Goal: Information Seeking & Learning: Learn about a topic

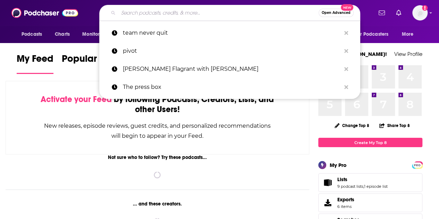
click at [151, 13] on input "Search podcasts, credits, & more..." at bounding box center [218, 12] width 200 height 11
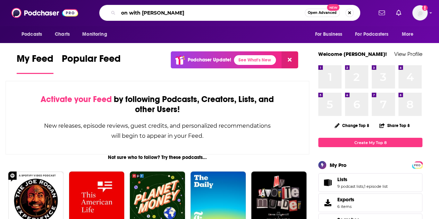
type input "on with [PERSON_NAME]"
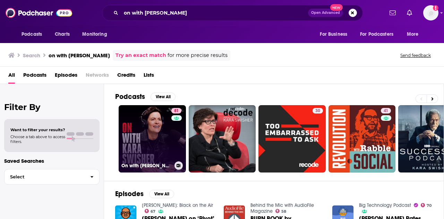
click at [145, 138] on link "81 On with [PERSON_NAME]" at bounding box center [152, 138] width 67 height 67
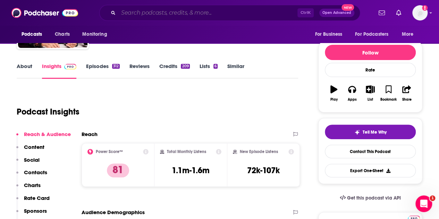
click at [190, 17] on input "Search podcasts, credits, & more..." at bounding box center [207, 12] width 179 height 11
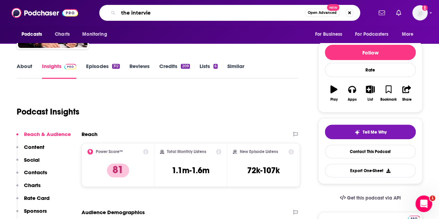
type input "the interview"
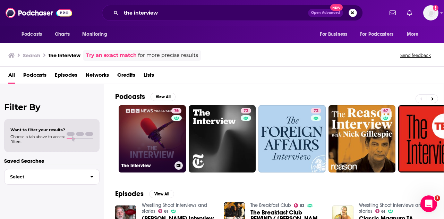
click at [134, 129] on link "76 The Interview" at bounding box center [152, 138] width 67 height 67
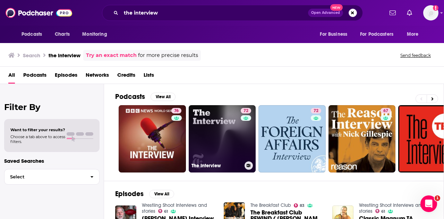
click at [207, 136] on link "72 The Interview" at bounding box center [222, 138] width 67 height 67
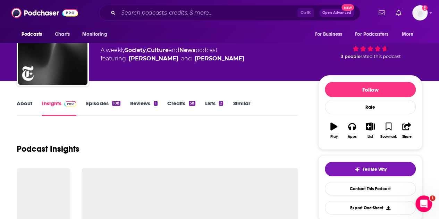
scroll to position [69, 0]
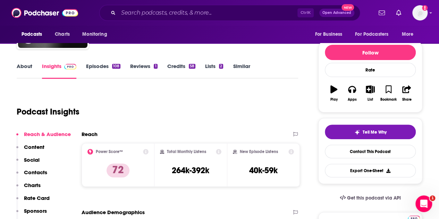
click at [144, 6] on div "Ctrl K Open Advanced New" at bounding box center [229, 13] width 261 height 16
click at [142, 11] on input "Search podcasts, credits, & more..." at bounding box center [207, 12] width 179 height 11
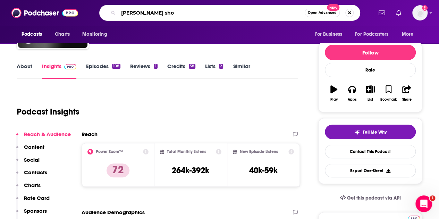
type input "[PERSON_NAME] show"
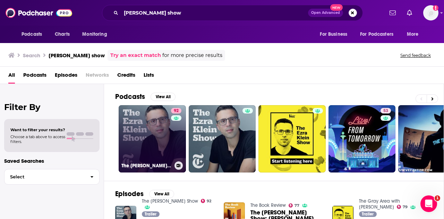
click at [147, 126] on link "92 The [PERSON_NAME] Show" at bounding box center [152, 138] width 67 height 67
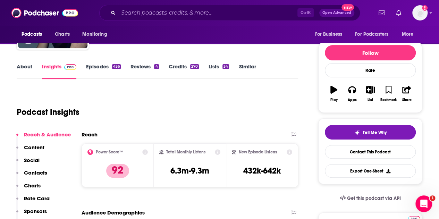
scroll to position [104, 0]
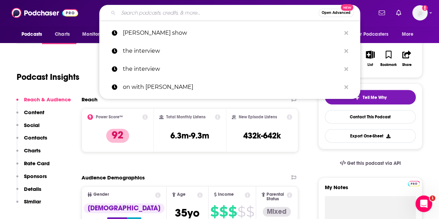
click at [126, 12] on input "Search podcasts, credits, & more..." at bounding box center [218, 12] width 200 height 11
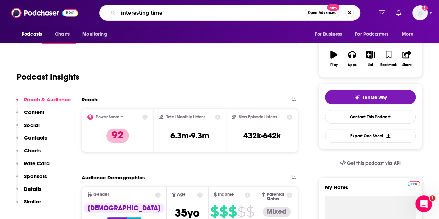
type input "interesting times"
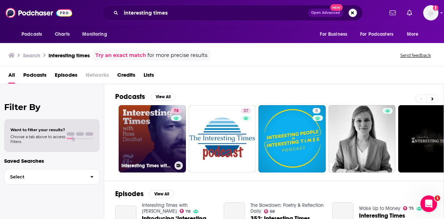
click at [141, 143] on link "78 Interesting Times with [PERSON_NAME]" at bounding box center [152, 138] width 67 height 67
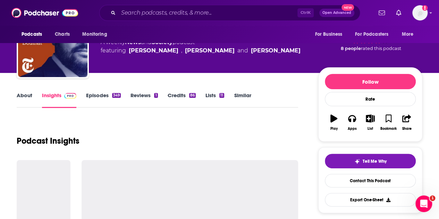
scroll to position [69, 0]
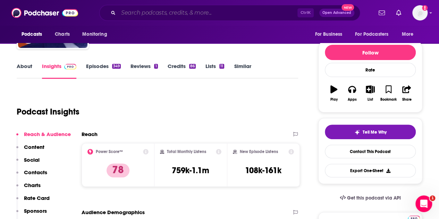
click at [137, 10] on input "Search podcasts, credits, & more..." at bounding box center [207, 12] width 179 height 11
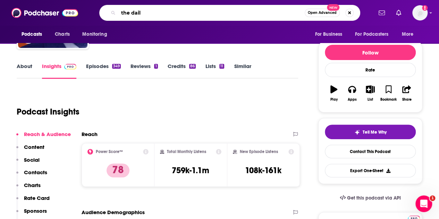
type input "the daily"
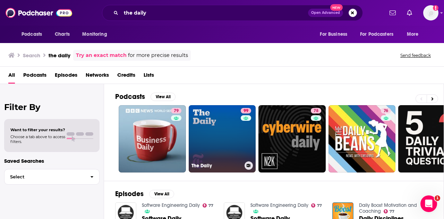
click at [203, 146] on link "99 The Daily" at bounding box center [222, 138] width 67 height 67
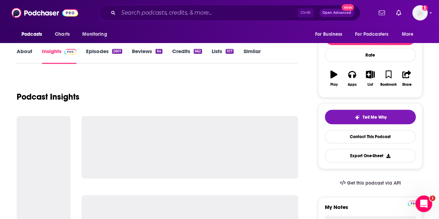
scroll to position [104, 0]
